Goal: Information Seeking & Learning: Find specific fact

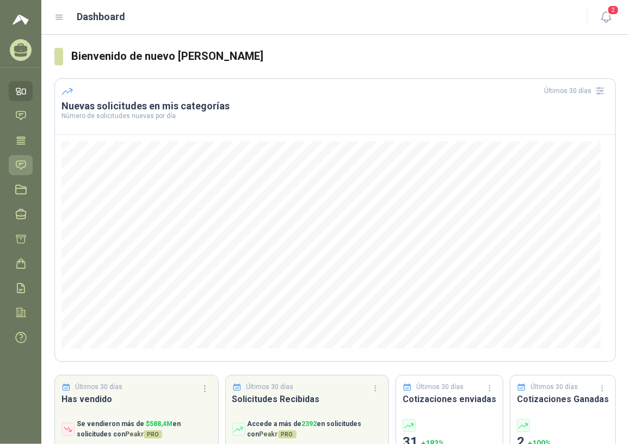
click at [30, 162] on link "Solicitudes" at bounding box center [21, 165] width 24 height 20
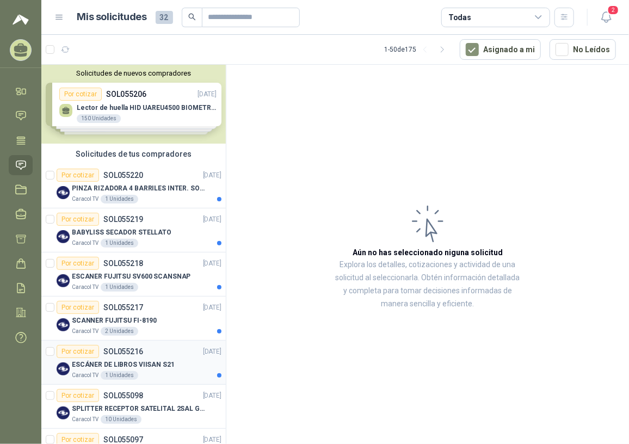
click at [170, 363] on div "ESCÁNER DE LIBROS VIISAN S21" at bounding box center [147, 364] width 150 height 13
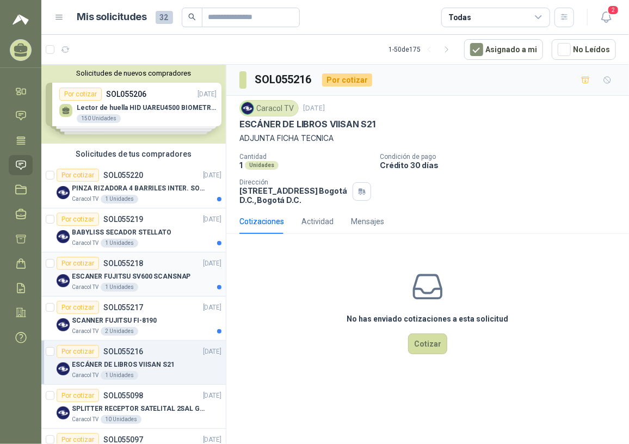
click at [145, 270] on div "ESCANER FUJITSU SV600 SCANSNAP" at bounding box center [147, 276] width 150 height 13
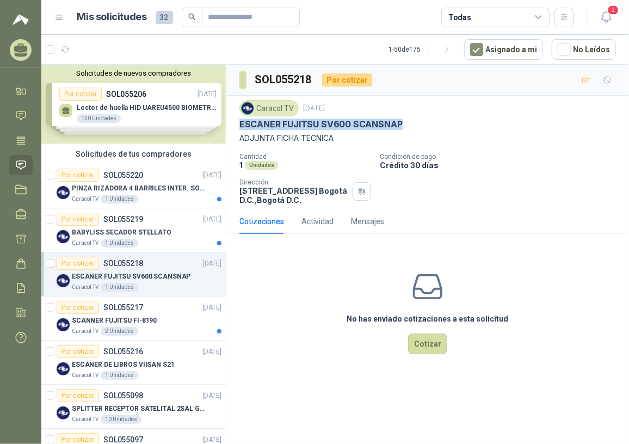
drag, startPoint x: 240, startPoint y: 121, endPoint x: 407, endPoint y: 125, distance: 166.5
click at [407, 125] on div "ESCANER FUJITSU SV600 SCANSNAP" at bounding box center [427, 124] width 376 height 11
click at [171, 277] on p "ESCANER FUJITSU SV600 SCANSNAP" at bounding box center [131, 276] width 119 height 10
click at [148, 185] on p "PINZA RIZADORA 4 BARRILES INTER. SOL-GEL BABYLISS SECADOR STELLATO" at bounding box center [139, 188] width 135 height 10
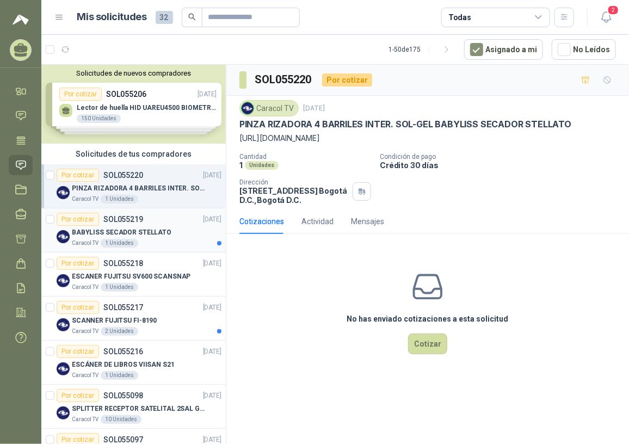
click at [121, 228] on p "BABYLISS SECADOR STELLATO" at bounding box center [122, 232] width 100 height 10
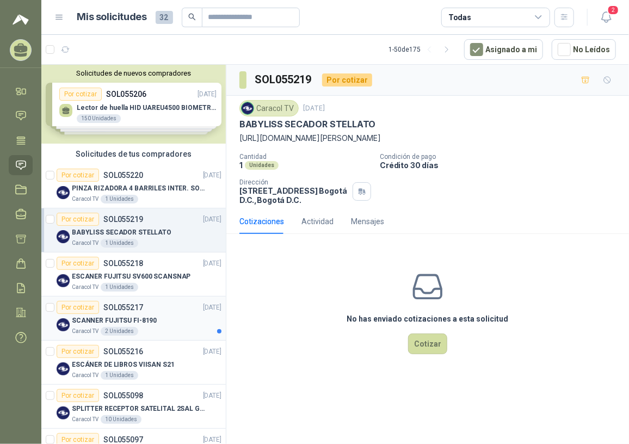
click at [152, 319] on div "SCANNER FUJITSU FI-8190" at bounding box center [147, 320] width 150 height 13
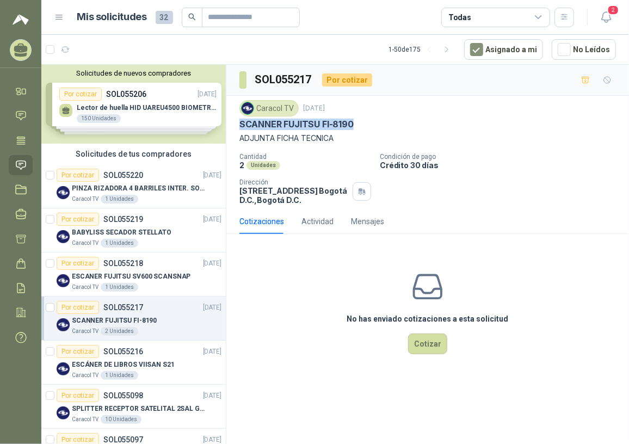
drag, startPoint x: 239, startPoint y: 126, endPoint x: 360, endPoint y: 125, distance: 120.8
click at [360, 125] on div "SCANNER FUJITSU FI-8190" at bounding box center [427, 124] width 376 height 11
copy p "SCANNER FUJITSU FI-8190"
click at [146, 231] on p "BABYLISS SECADOR STELLATO" at bounding box center [122, 232] width 100 height 10
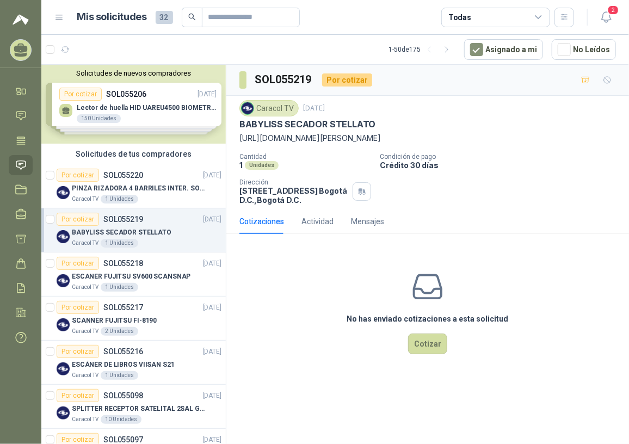
drag, startPoint x: 239, startPoint y: 136, endPoint x: 495, endPoint y: 135, distance: 256.7
click at [495, 135] on p "[URL][DOMAIN_NAME][PERSON_NAME]" at bounding box center [427, 138] width 376 height 12
copy p "[URL][DOMAIN_NAME][PERSON_NAME]"
click at [606, 11] on icon "button" at bounding box center [606, 17] width 14 height 14
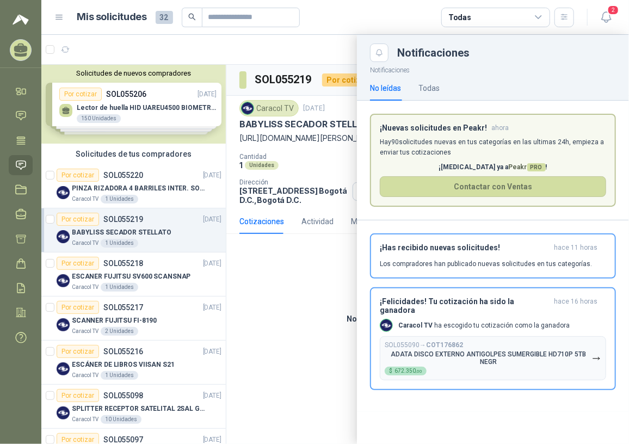
click at [284, 285] on div at bounding box center [334, 239] width 587 height 409
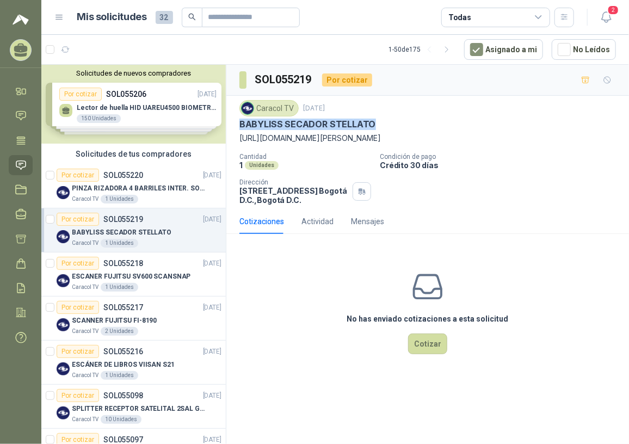
drag, startPoint x: 239, startPoint y: 123, endPoint x: 388, endPoint y: 118, distance: 149.7
click at [388, 119] on div "BABYLISS SECADOR STELLATO" at bounding box center [427, 124] width 376 height 11
copy p "BABYLISS SECADOR STELLATO"
drag, startPoint x: 129, startPoint y: 195, endPoint x: 139, endPoint y: 188, distance: 12.1
click at [130, 195] on div "1 Unidades" at bounding box center [120, 199] width 38 height 9
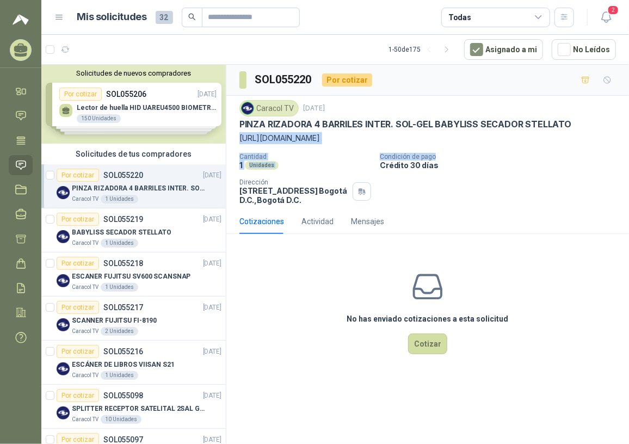
drag, startPoint x: 241, startPoint y: 138, endPoint x: 584, endPoint y: 148, distance: 343.3
click at [584, 148] on div "Caracol TV [DATE] PINZA RIZADORA 4 BARRILES INTER. SOL-GEL BABYLISS SECADOR [PE…" at bounding box center [427, 152] width 376 height 104
drag, startPoint x: 584, startPoint y: 148, endPoint x: 334, endPoint y: 133, distance: 250.6
click at [395, 135] on p "[URL][DOMAIN_NAME]" at bounding box center [427, 138] width 376 height 12
drag, startPoint x: 239, startPoint y: 134, endPoint x: 608, endPoint y: 135, distance: 369.3
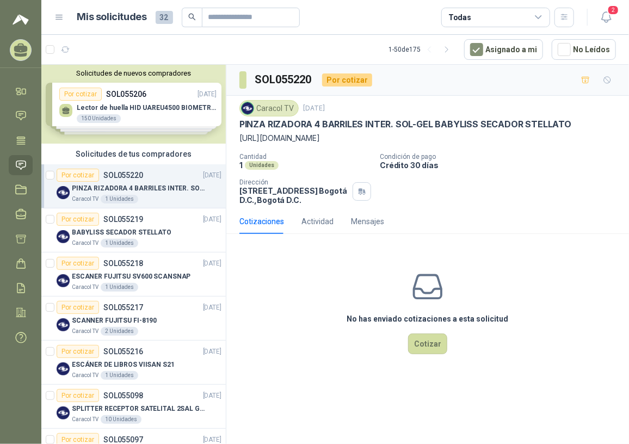
click at [608, 135] on p "[URL][DOMAIN_NAME]" at bounding box center [427, 138] width 376 height 12
copy p "[URL][DOMAIN_NAME]"
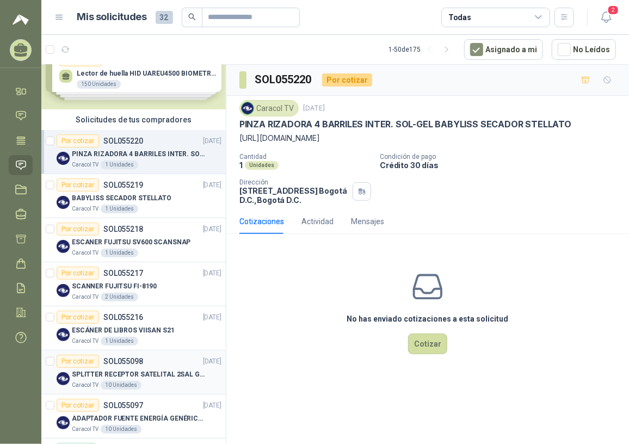
scroll to position [49, 0]
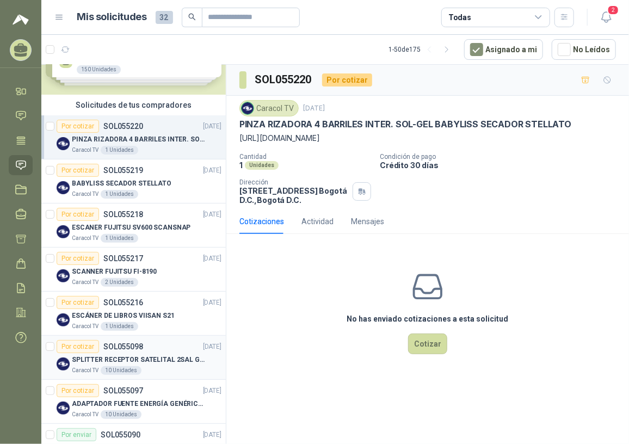
click at [131, 356] on p "SPLITTER RECEPTOR SATELITAL 2SAL GT-SP21" at bounding box center [139, 360] width 135 height 10
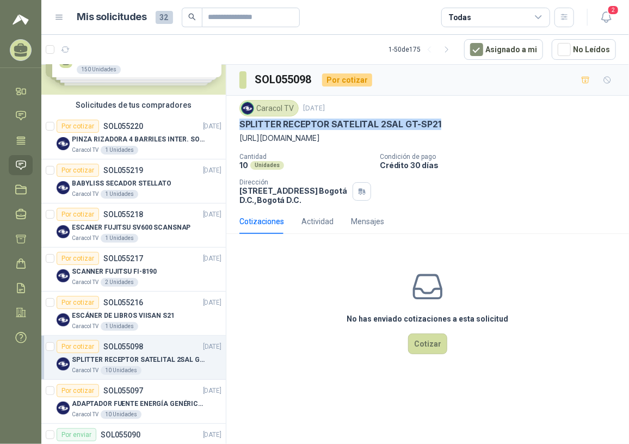
drag, startPoint x: 241, startPoint y: 124, endPoint x: 442, endPoint y: 119, distance: 200.8
click at [442, 119] on div "SPLITTER RECEPTOR SATELITAL 2SAL GT-SP21" at bounding box center [427, 124] width 376 height 11
copy p "SPLITTER RECEPTOR SATELITAL 2SAL GT-SP21"
